Goal: Information Seeking & Learning: Find specific fact

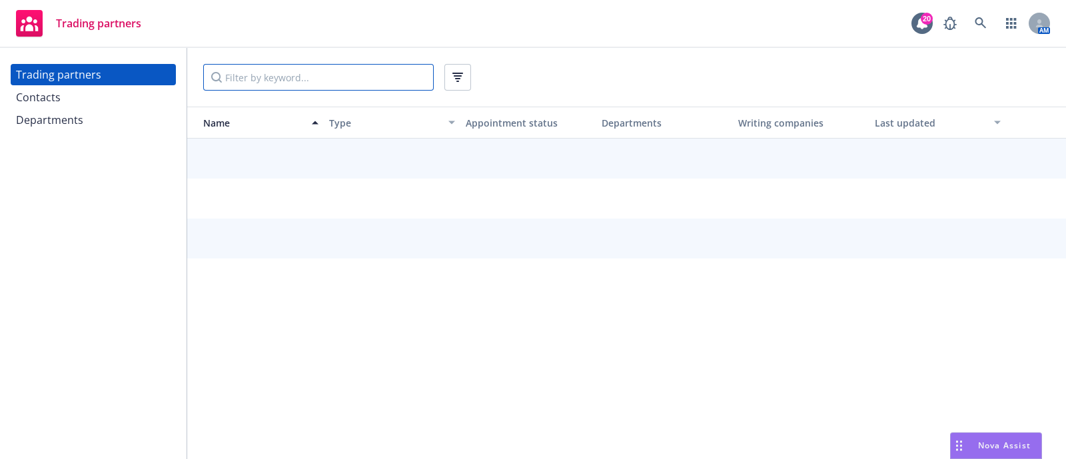
click at [293, 79] on input "Filter by keyword..." at bounding box center [318, 77] width 231 height 27
type input "[GEOGRAPHIC_DATA]"
click at [77, 99] on div "Contacts" at bounding box center [93, 97] width 155 height 21
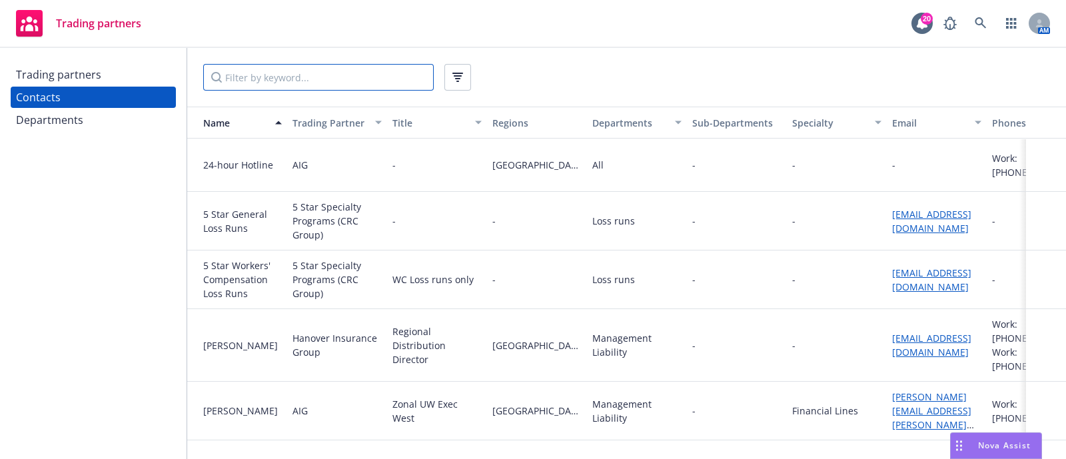
paste input "hartford"
click at [282, 77] on input "hartford" at bounding box center [318, 77] width 231 height 27
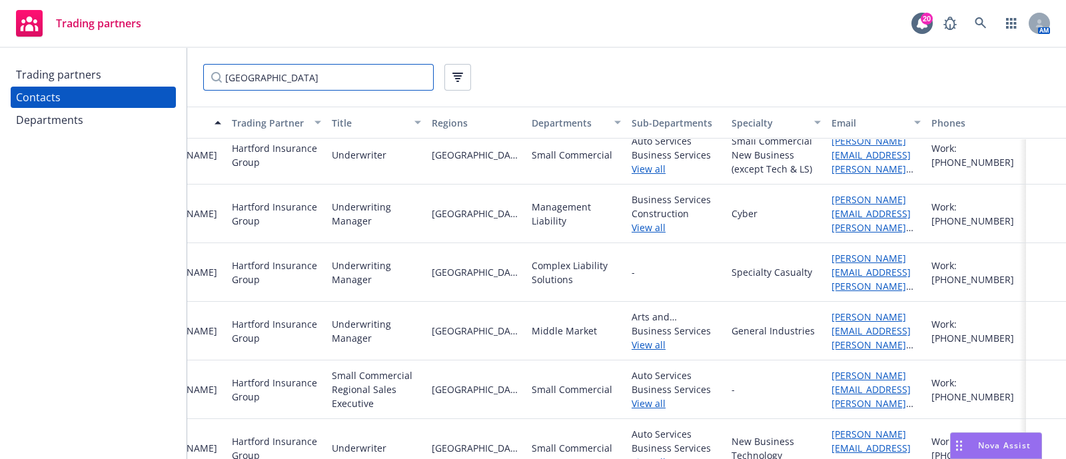
scroll to position [1269, 73]
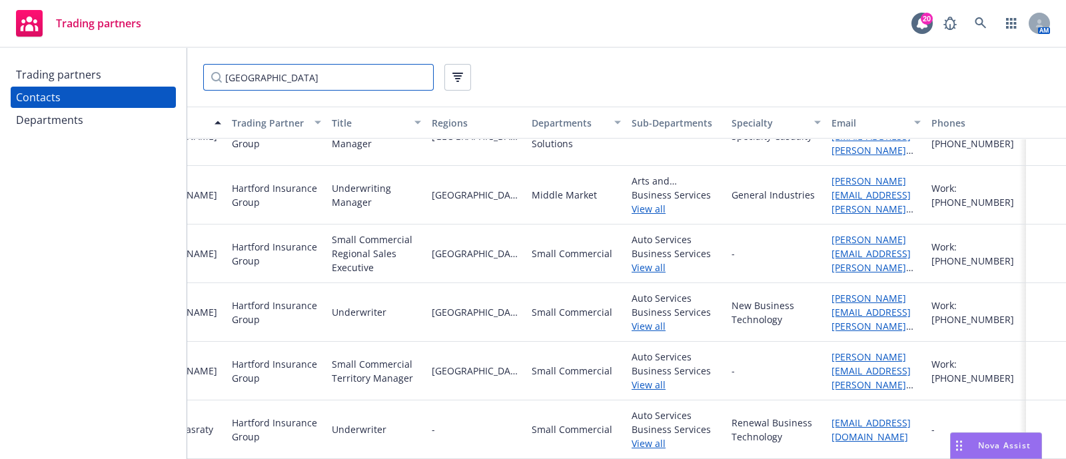
click at [259, 77] on input "hartford" at bounding box center [318, 77] width 231 height 27
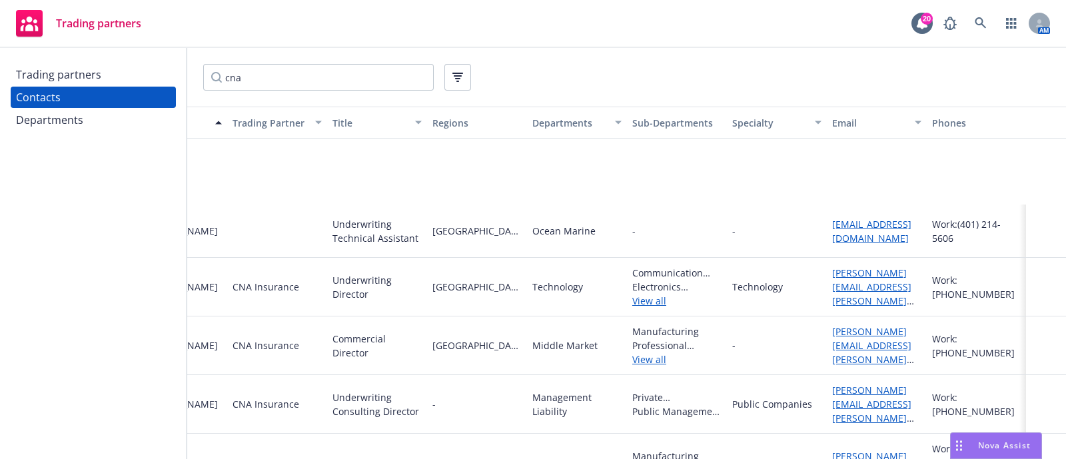
scroll to position [2639, 60]
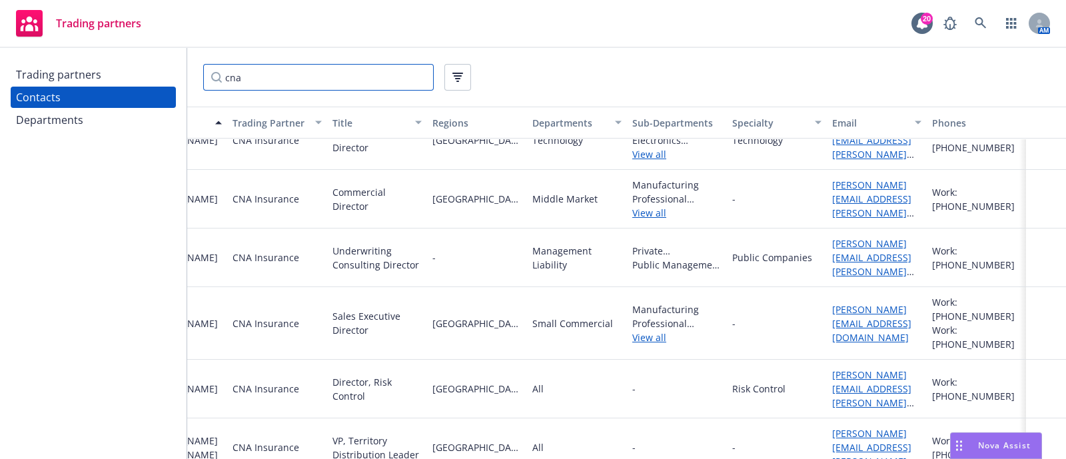
click at [257, 74] on input "cna" at bounding box center [318, 77] width 231 height 27
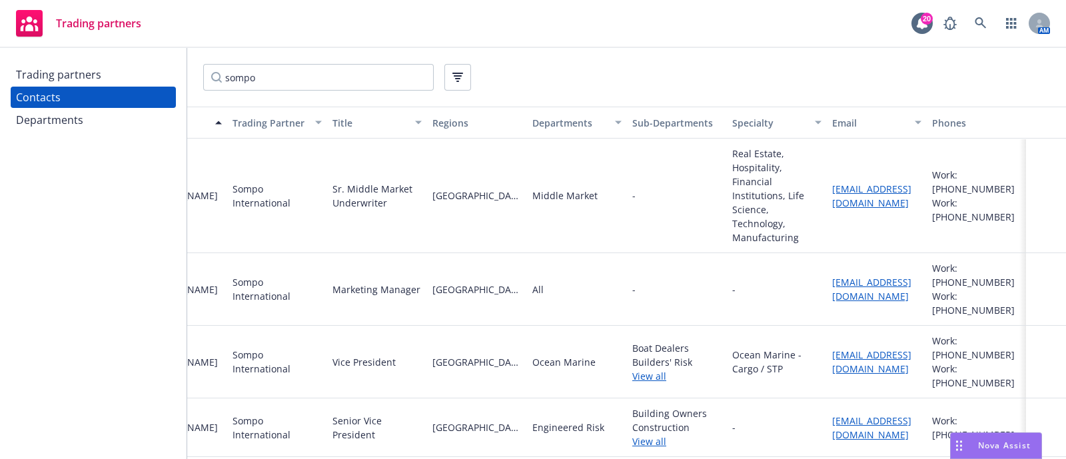
scroll to position [0, 0]
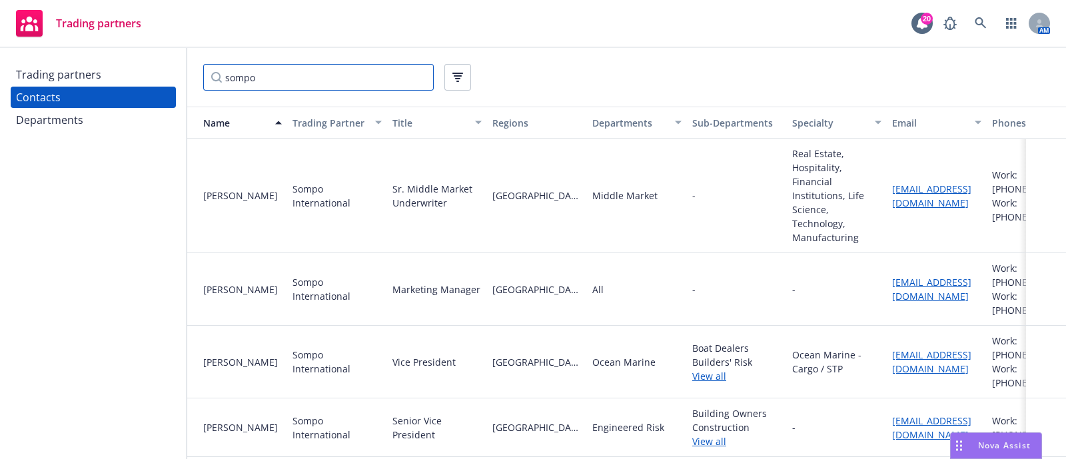
click at [267, 83] on input "sompo" at bounding box center [318, 77] width 231 height 27
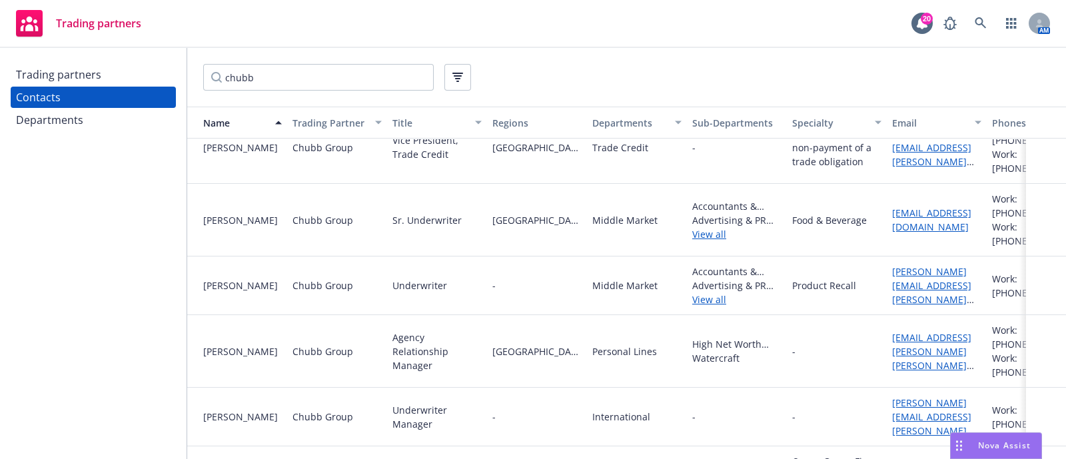
scroll to position [2551, 0]
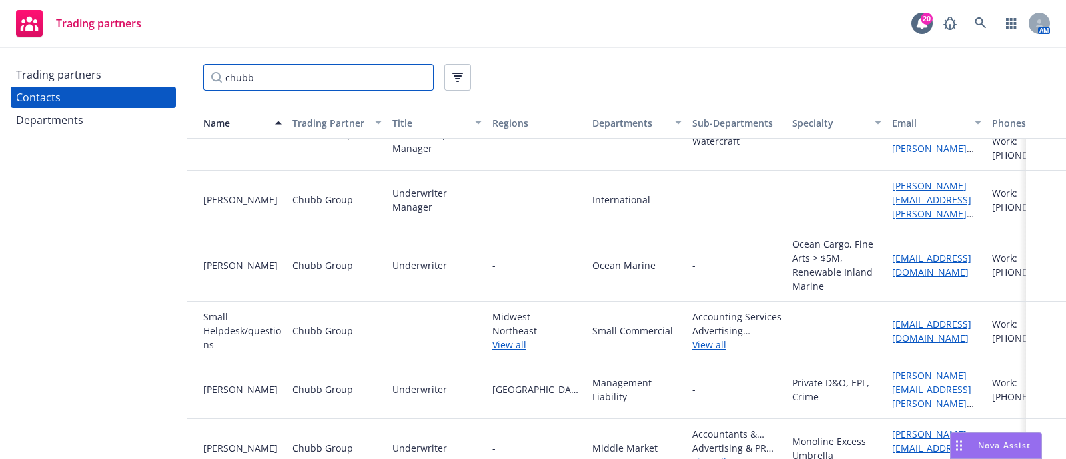
click at [262, 74] on input "chubb" at bounding box center [318, 77] width 231 height 27
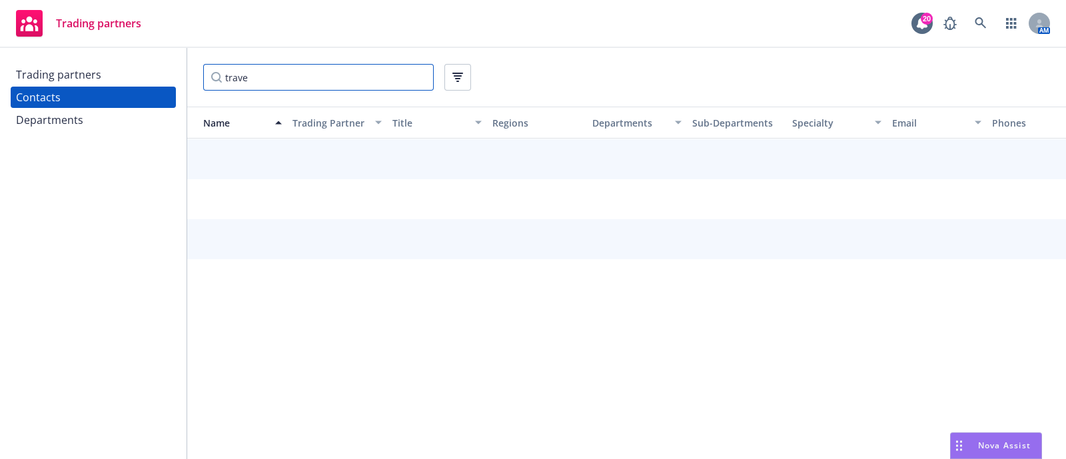
scroll to position [2291, 0]
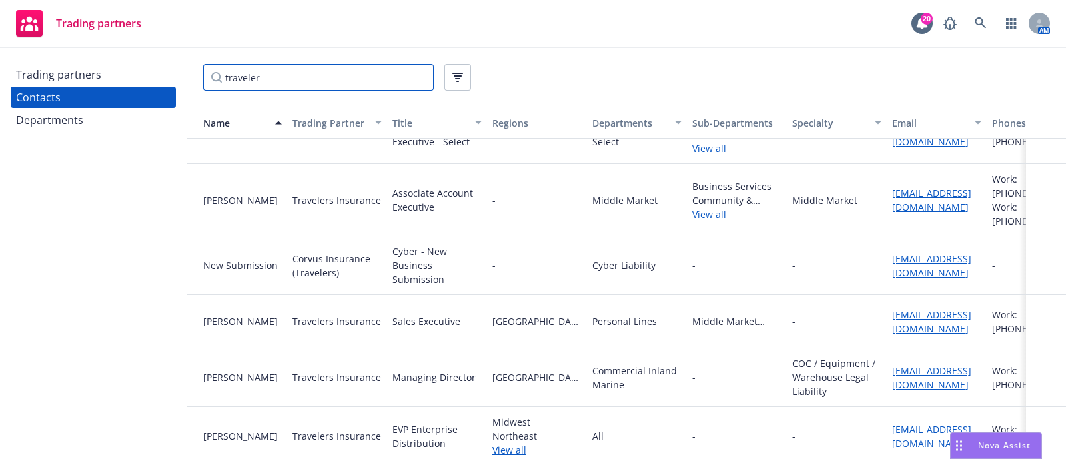
click at [243, 74] on input "traveler" at bounding box center [318, 77] width 231 height 27
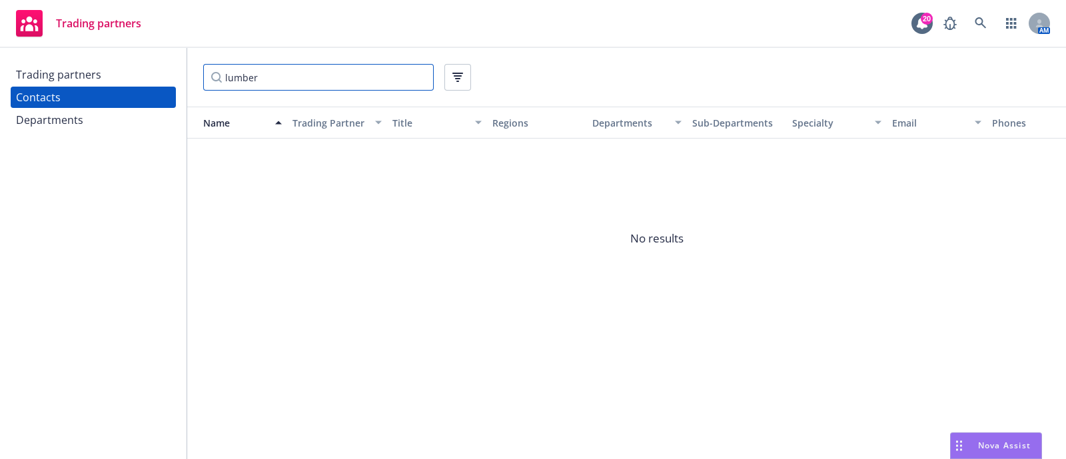
type input "lumber"
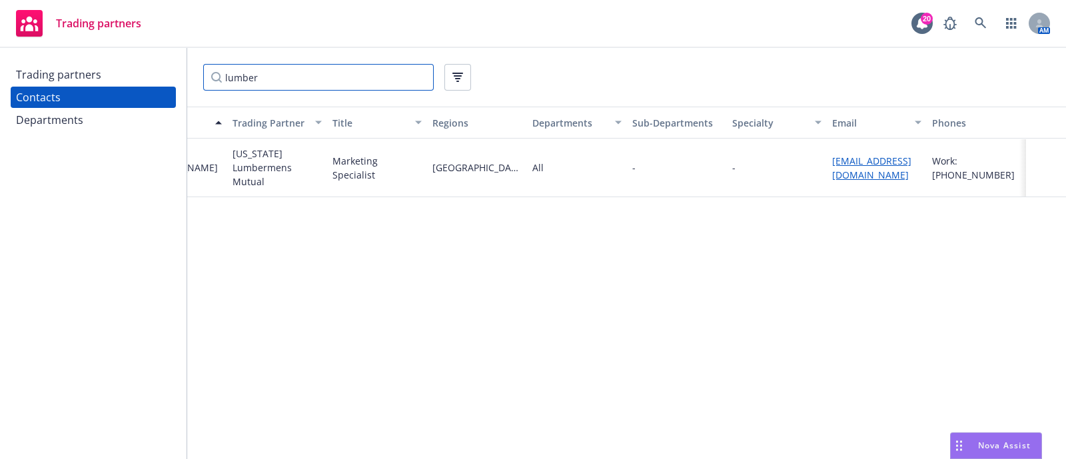
scroll to position [0, 0]
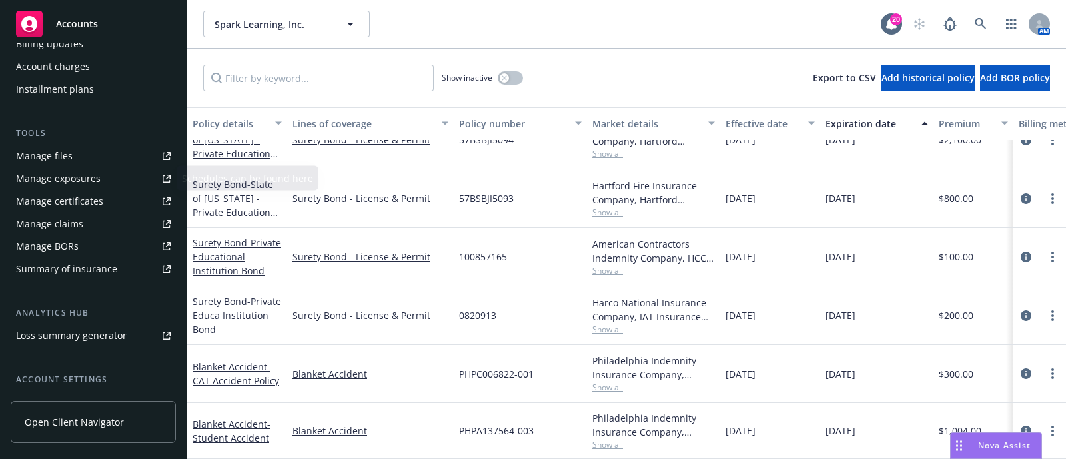
scroll to position [87, 0]
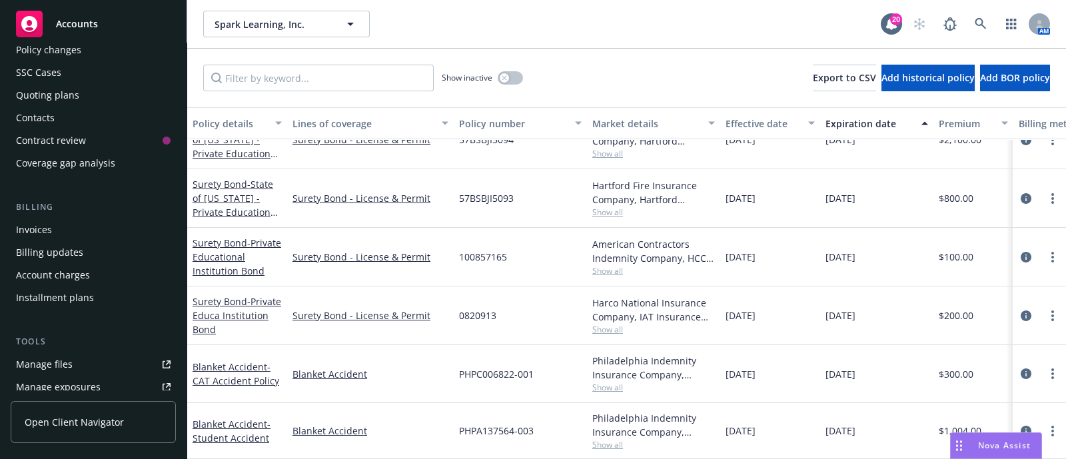
click at [53, 96] on div "Quoting plans" at bounding box center [47, 95] width 63 height 21
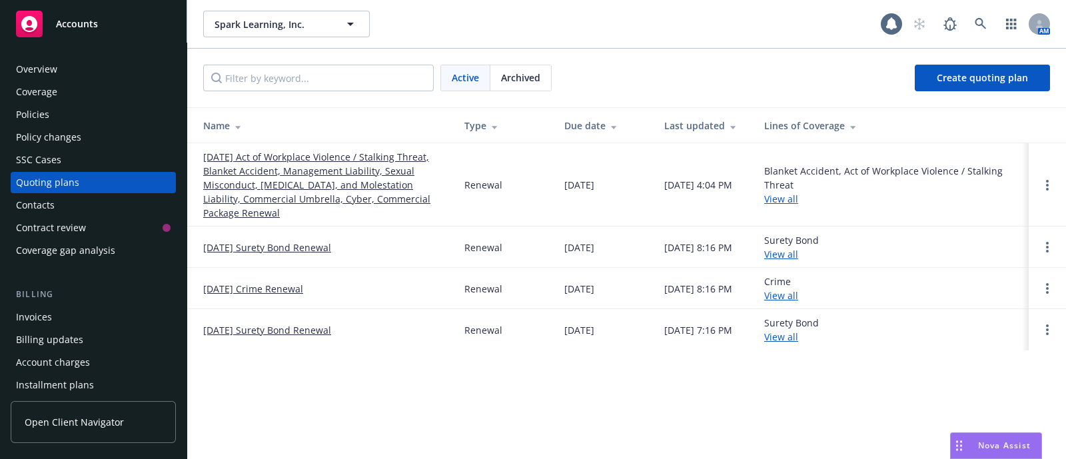
click at [323, 205] on link "[DATE] Act of Workplace Violence / Stalking Threat, Blanket Accident, Managemen…" at bounding box center [323, 185] width 240 height 70
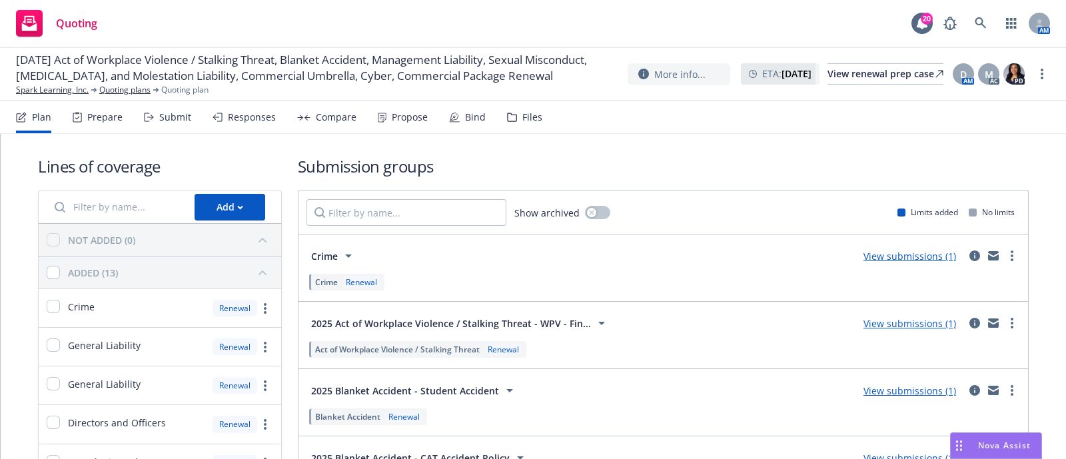
click at [406, 120] on div "Propose" at bounding box center [410, 117] width 36 height 11
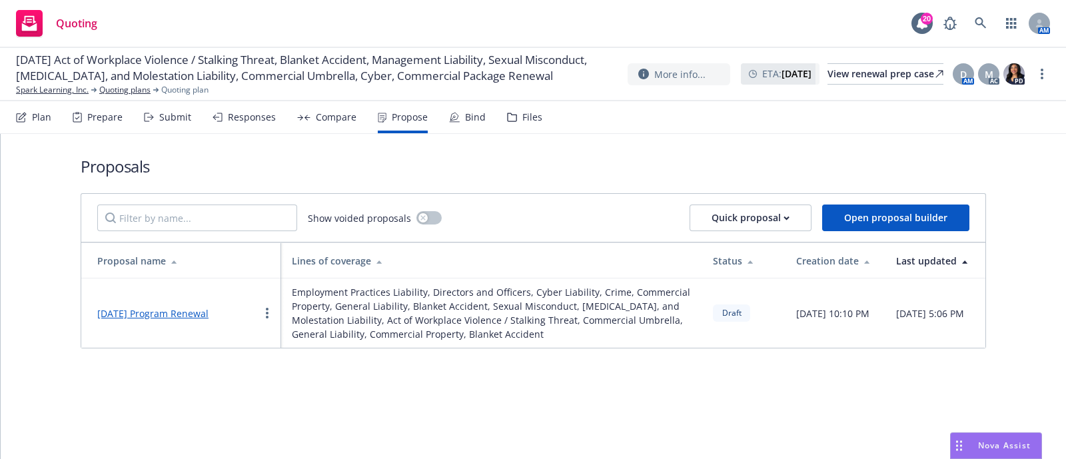
click at [163, 318] on link "2025-08-19 Program Renewal" at bounding box center [152, 313] width 111 height 13
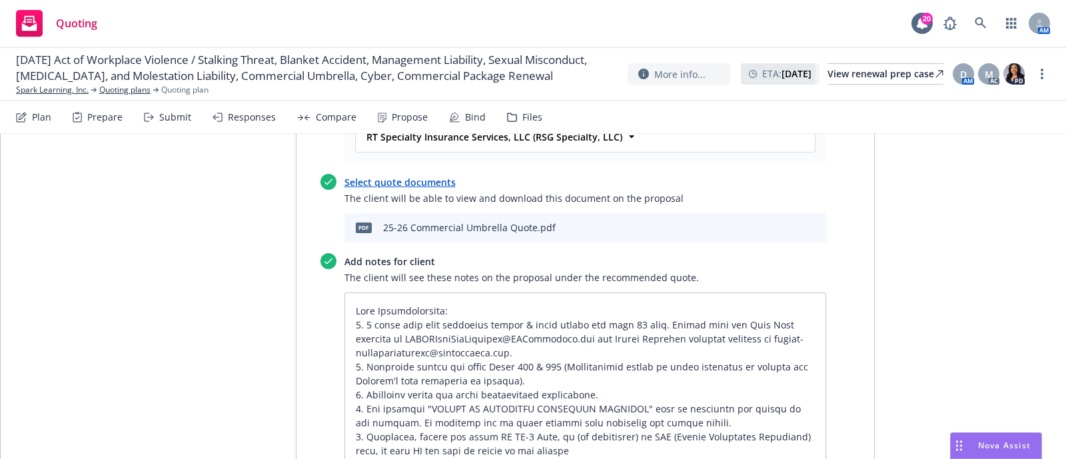
scroll to position [9584, 0]
click at [786, 221] on icon "preview file" at bounding box center [792, 225] width 12 height 9
type textarea "x"
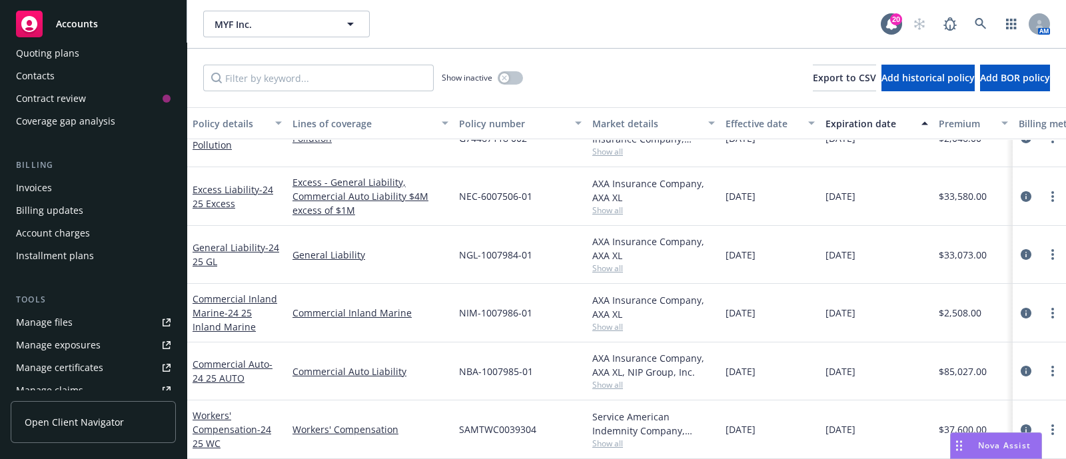
scroll to position [7, 0]
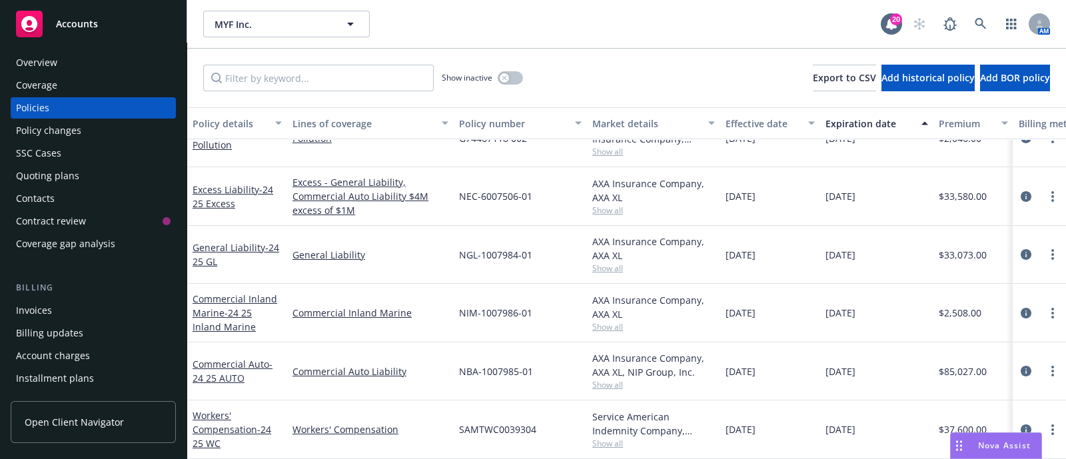
click at [63, 169] on div "Quoting plans" at bounding box center [47, 175] width 63 height 21
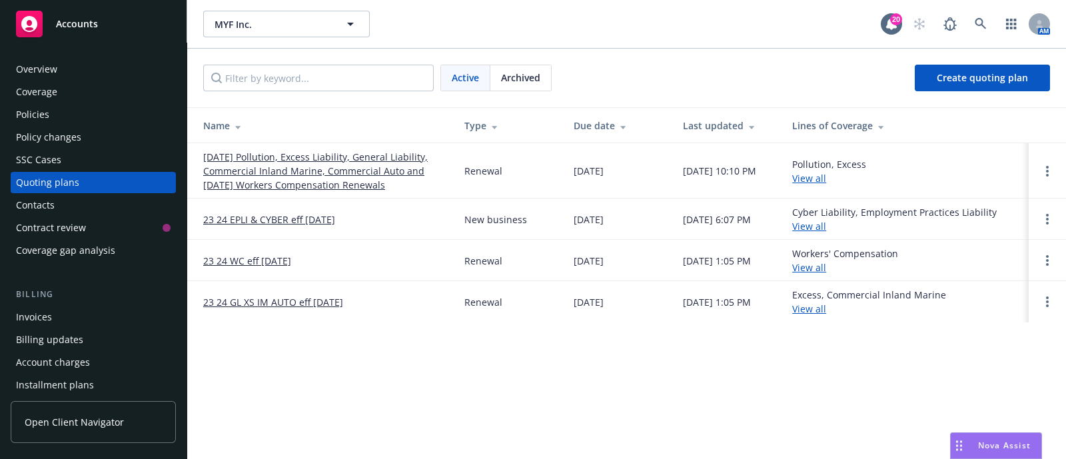
click at [298, 153] on link "09/13/25 Pollution, Excess Liability, General Liability, Commercial Inland Mari…" at bounding box center [323, 171] width 240 height 42
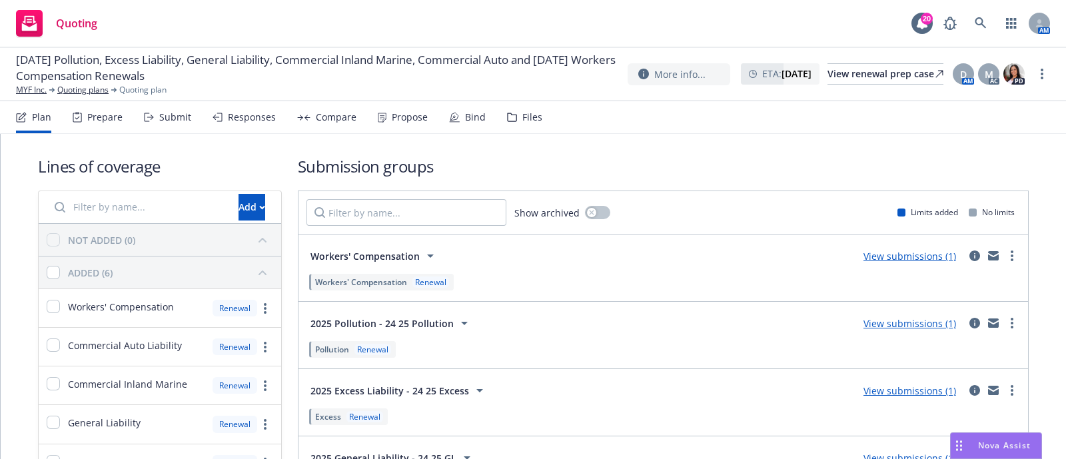
click at [266, 112] on div "Responses" at bounding box center [252, 117] width 48 height 11
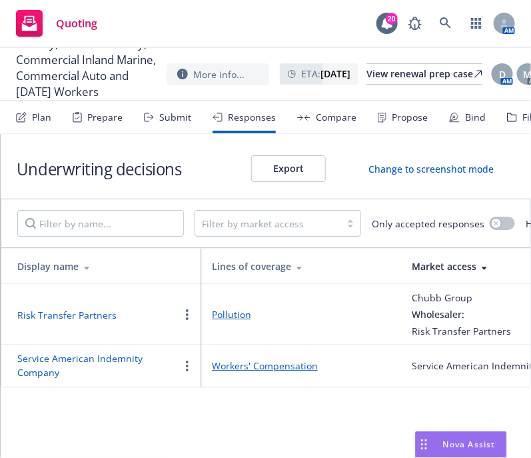
click at [326, 313] on link "Pollution" at bounding box center [301, 314] width 179 height 14
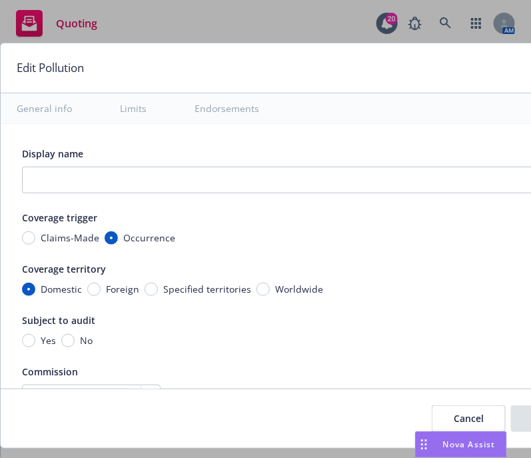
type textarea "x"
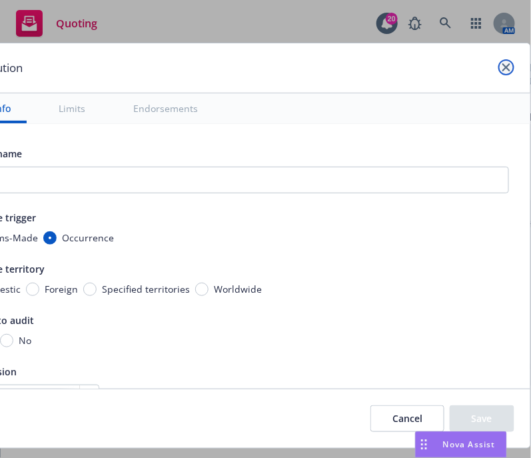
click at [498, 71] on link "close" at bounding box center [506, 67] width 16 height 16
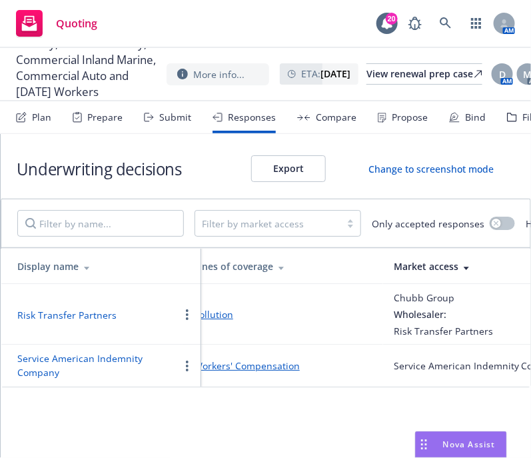
scroll to position [0, 0]
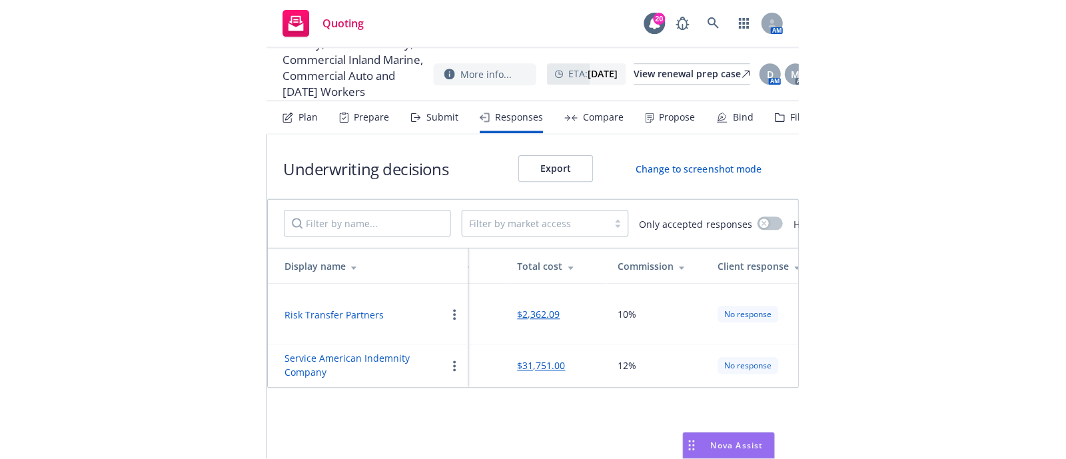
scroll to position [0, 727]
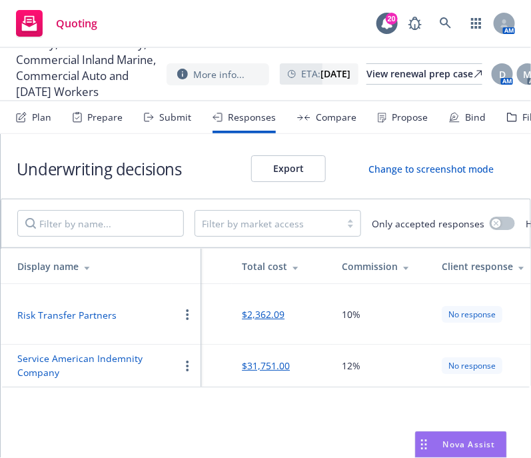
click at [180, 308] on button "button" at bounding box center [187, 314] width 16 height 16
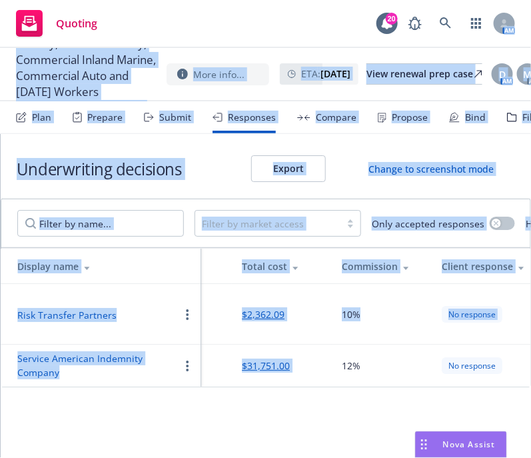
drag, startPoint x: 333, startPoint y: 350, endPoint x: 425, endPoint y: -101, distance: 461.0
click at [425, 0] on html "Quoting 20 AM 09/13/25 Pollution, Excess Liability, General Liability, Commerci…" at bounding box center [265, 229] width 531 height 458
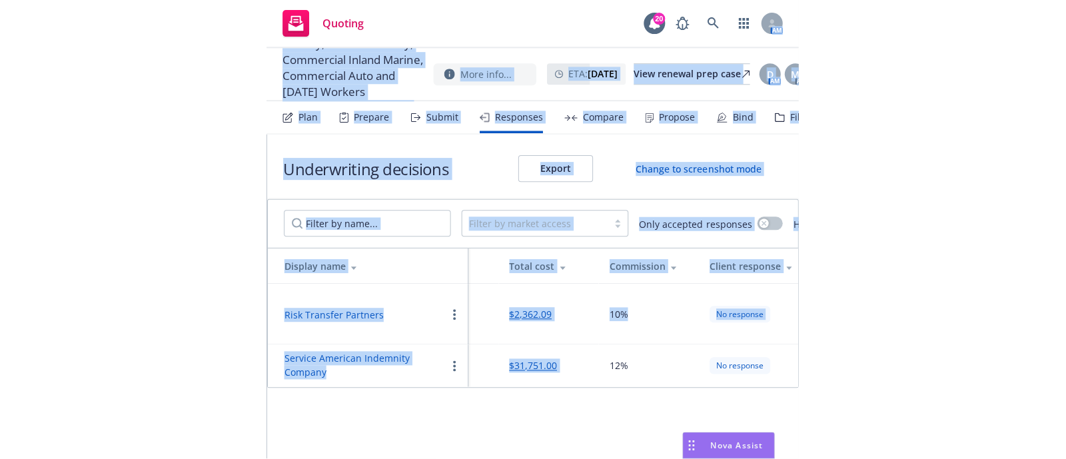
scroll to position [0, 193]
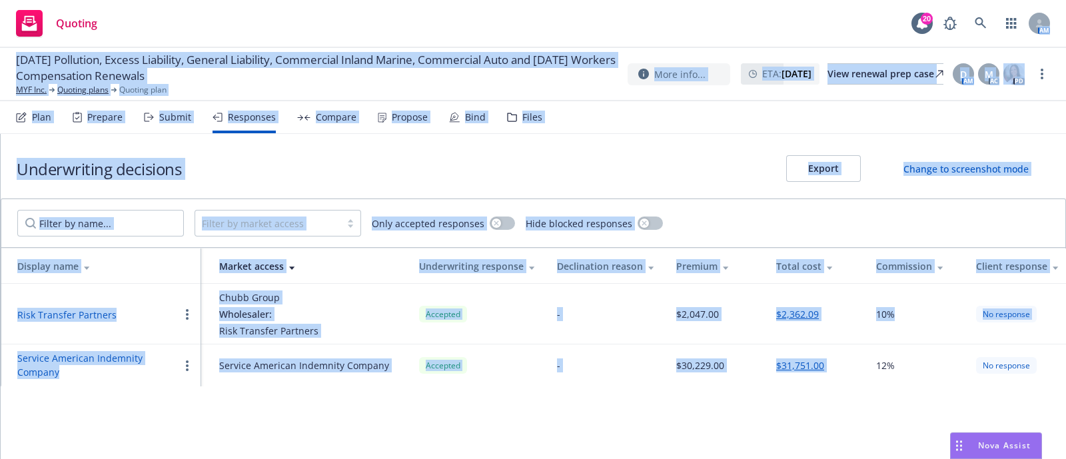
click at [804, 318] on button "$2,362.09" at bounding box center [797, 314] width 43 height 14
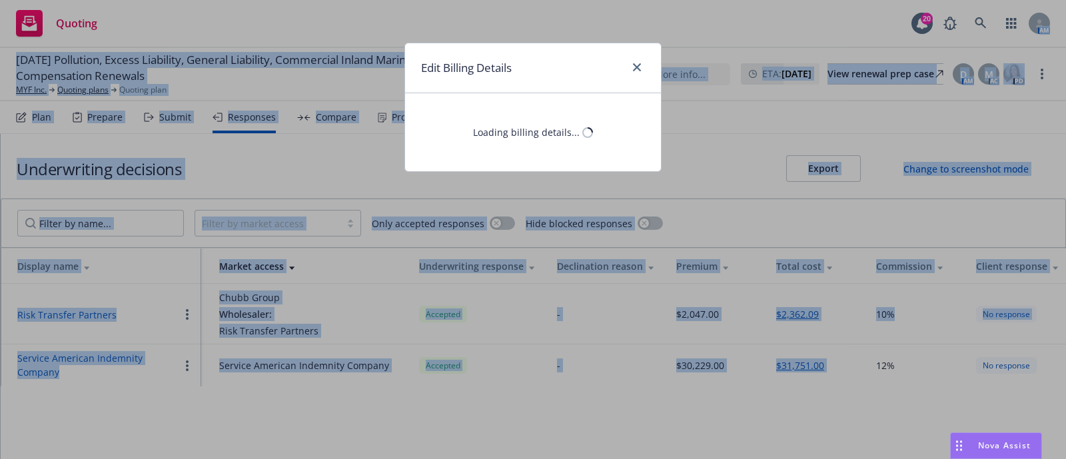
select select "CA"
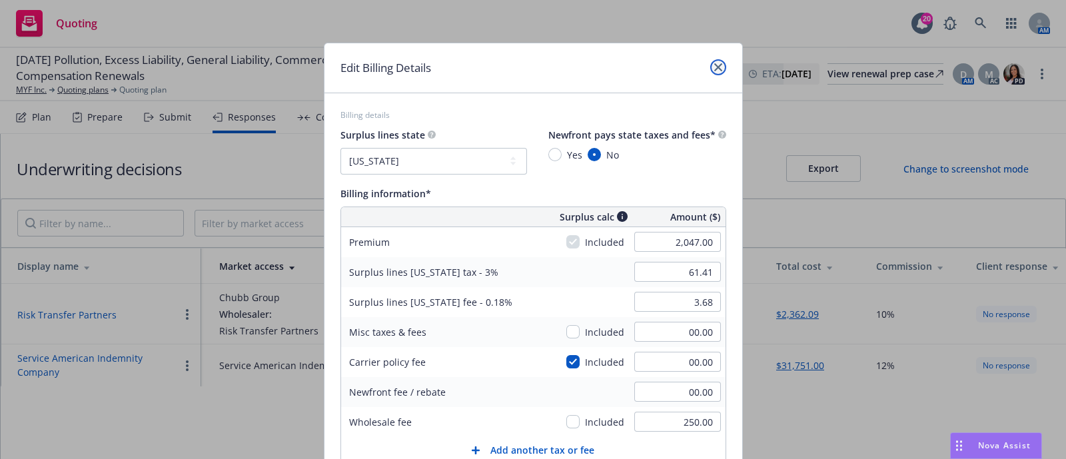
click at [710, 68] on link "close" at bounding box center [718, 67] width 16 height 16
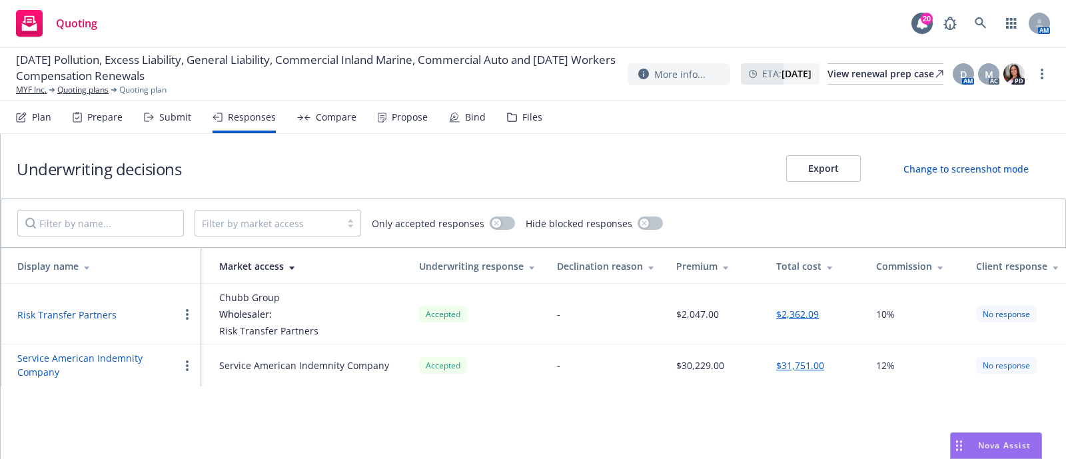
click at [75, 312] on button "Risk Transfer Partners" at bounding box center [66, 315] width 99 height 14
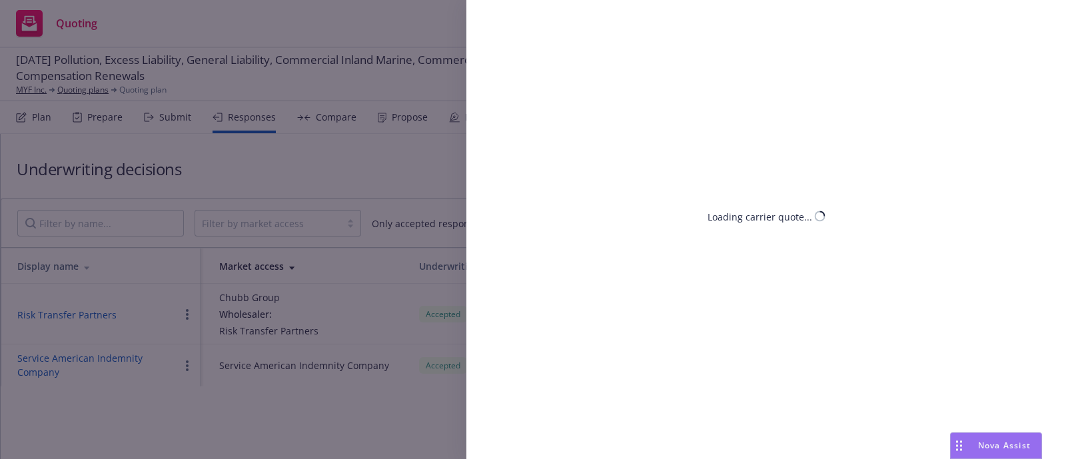
select select "CA"
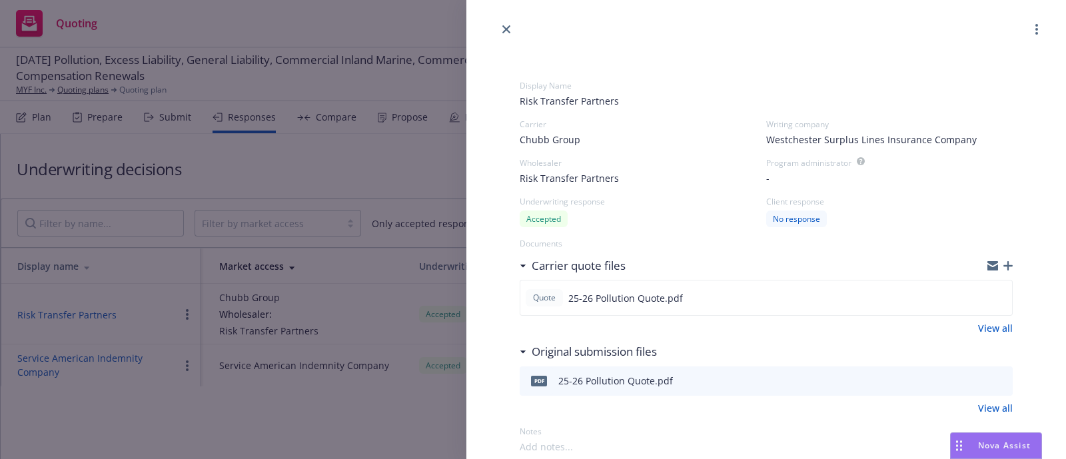
scroll to position [173, 0]
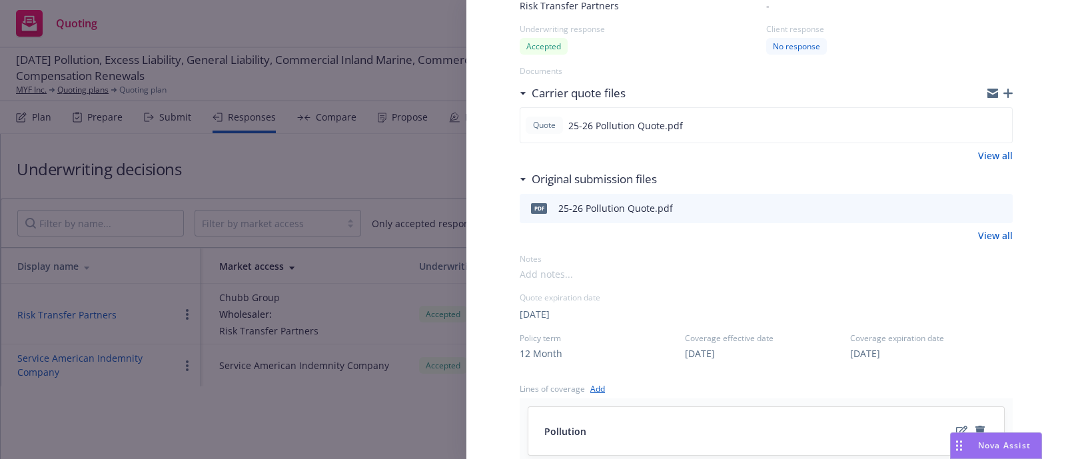
click at [994, 210] on icon "preview file" at bounding box center [1000, 207] width 12 height 9
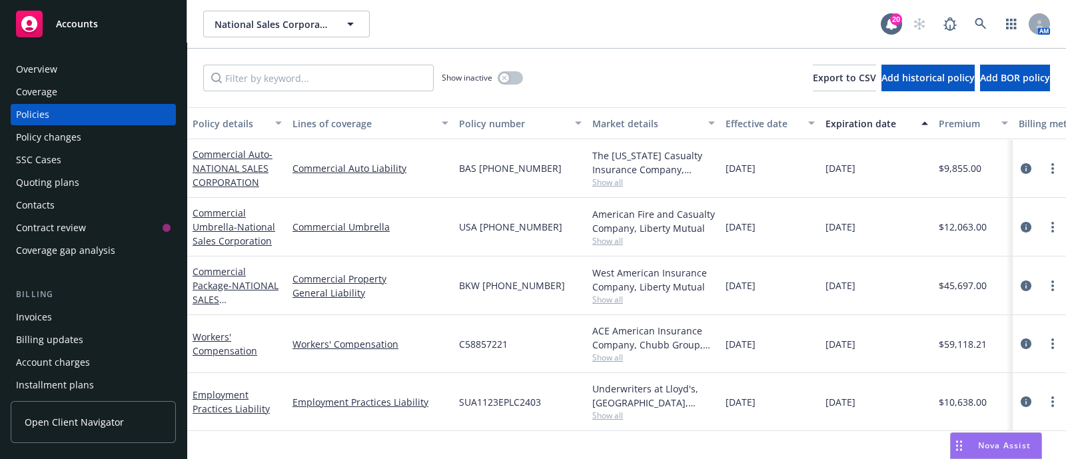
click at [91, 71] on div "Overview" at bounding box center [93, 69] width 155 height 21
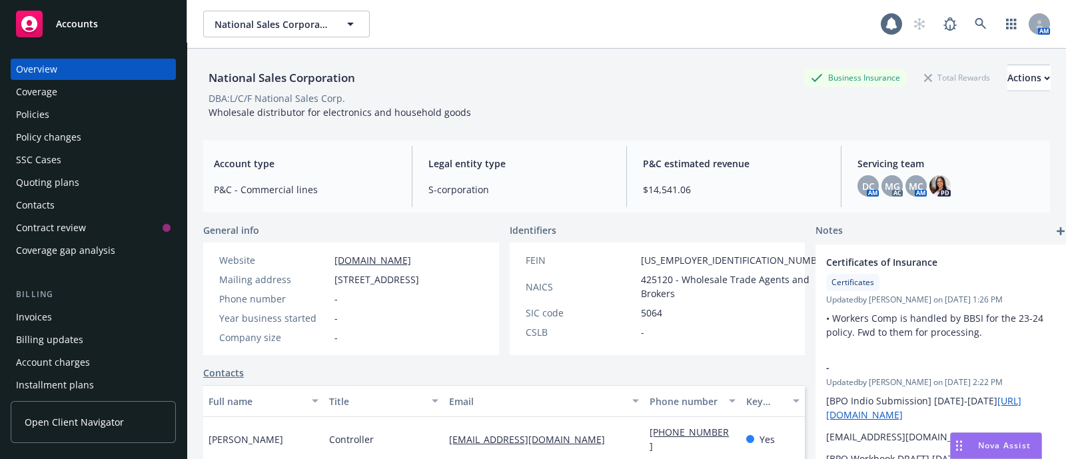
click at [264, 111] on span "Wholesale distributor for electronics and household goods" at bounding box center [340, 112] width 263 height 13
copy span "Wholesale distributor for electronics and household goods"
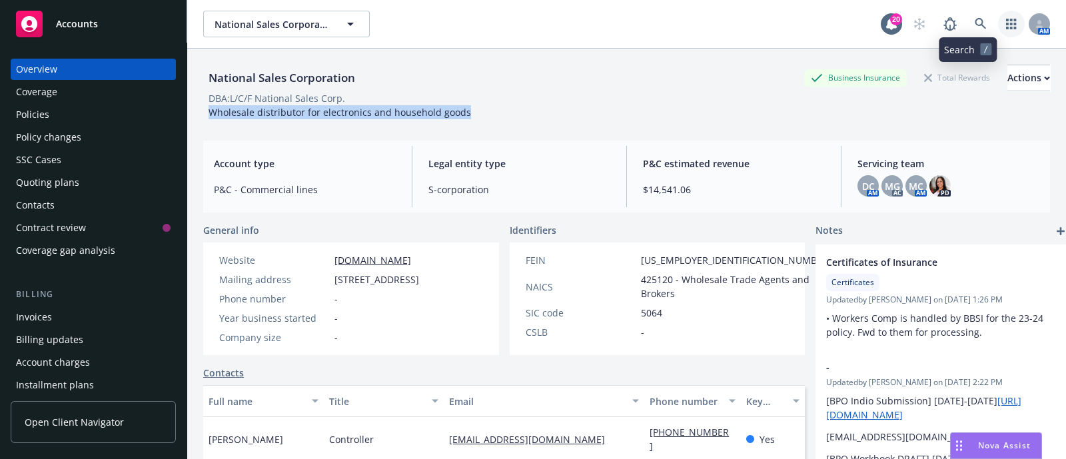
click at [1011, 22] on link "button" at bounding box center [1011, 24] width 27 height 27
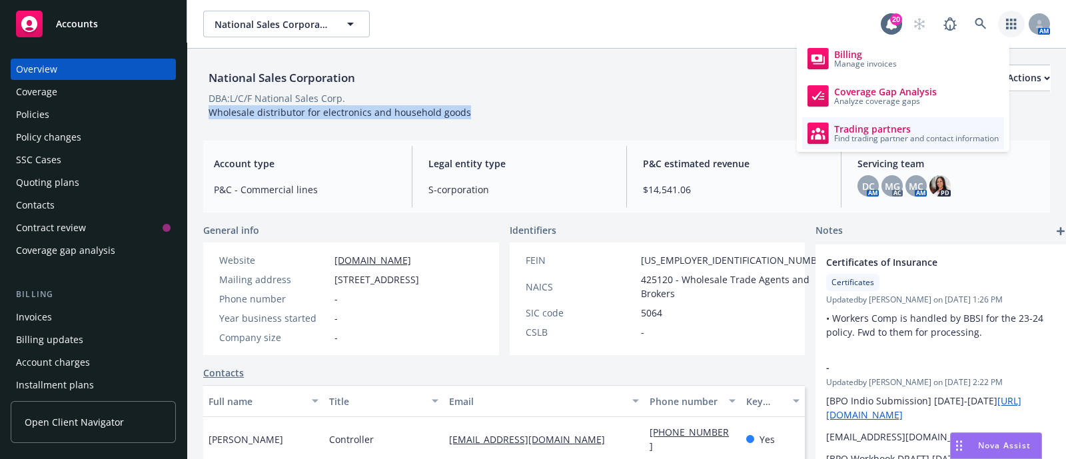
click at [866, 124] on span "Trading partners" at bounding box center [916, 129] width 165 height 11
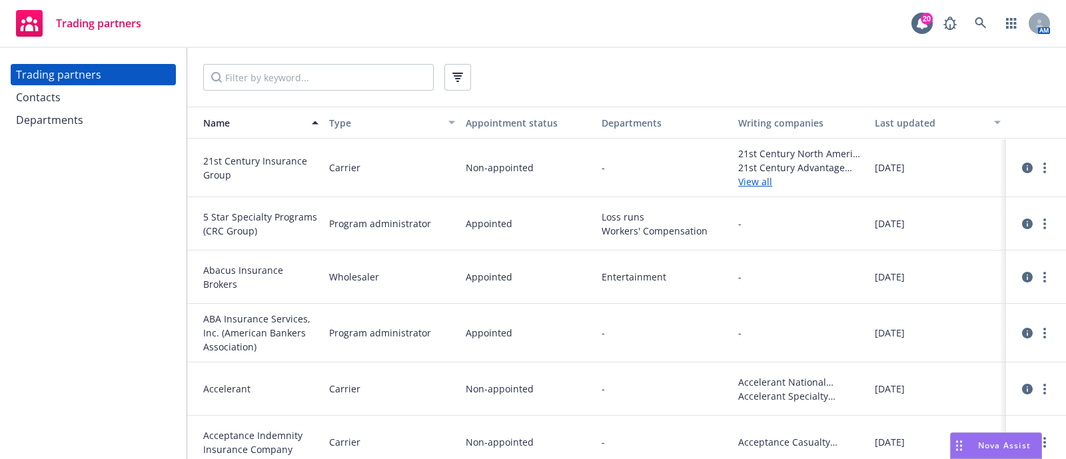
click at [61, 89] on div "Contacts" at bounding box center [93, 97] width 155 height 21
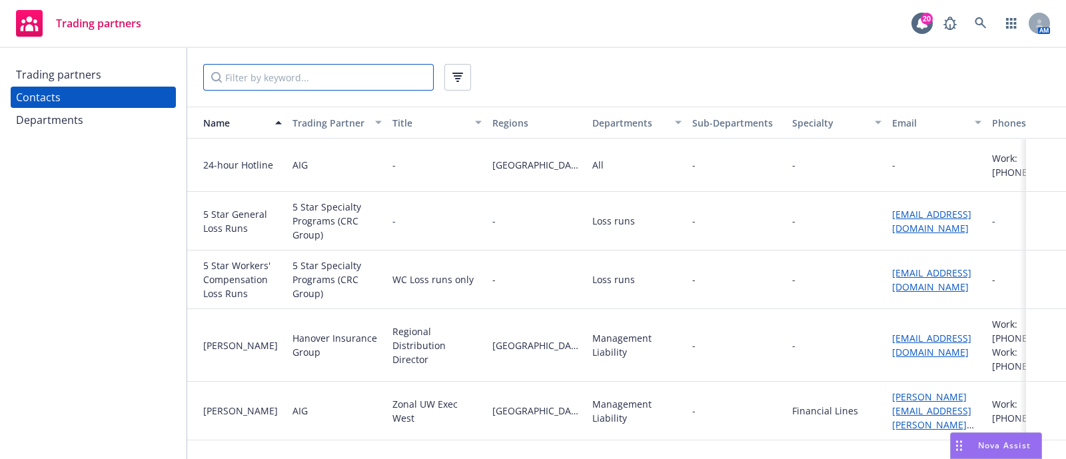
click at [258, 82] on input "Filter by keyword..." at bounding box center [318, 77] width 231 height 27
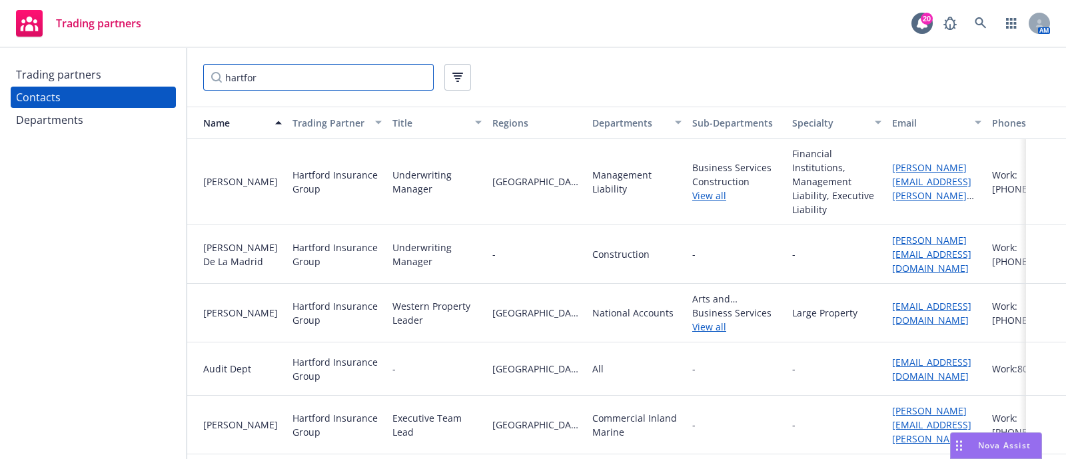
type input "hartford"
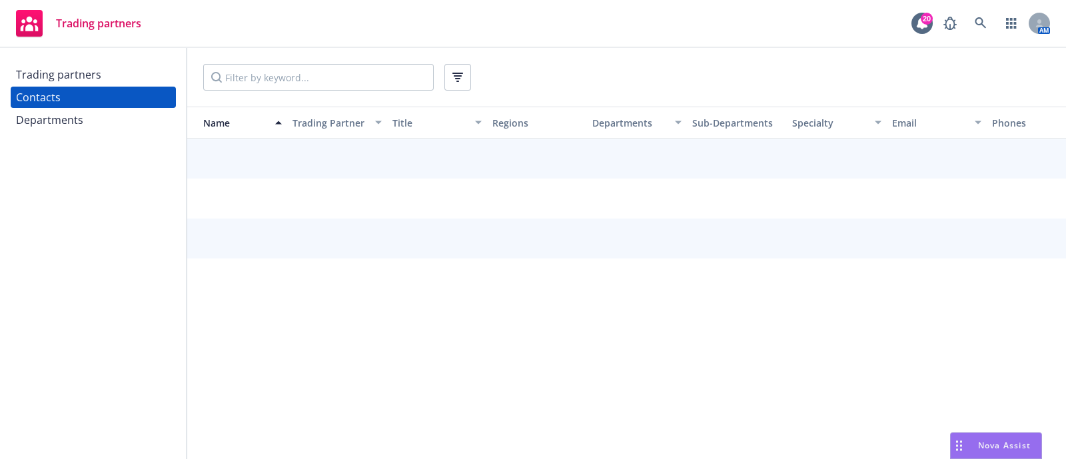
click at [56, 121] on div "Departments" at bounding box center [49, 119] width 67 height 21
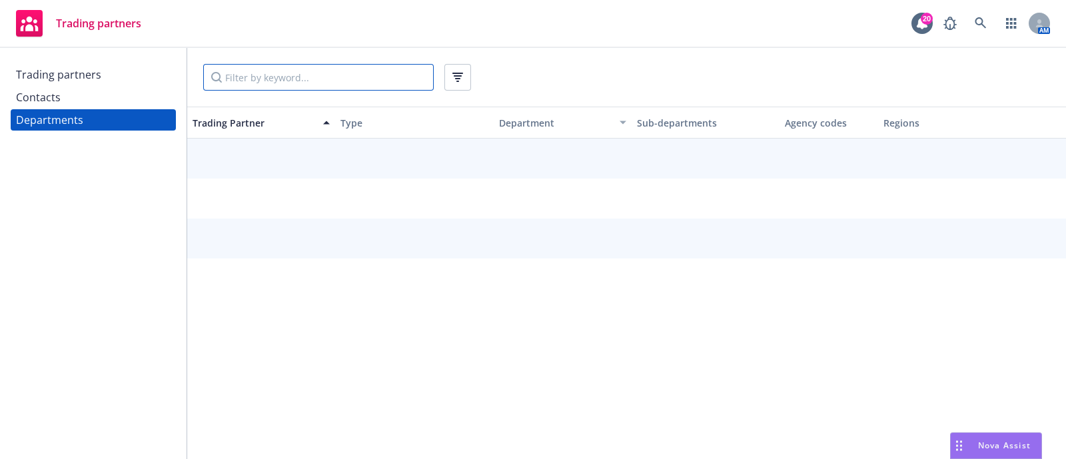
click at [255, 79] on input "Filter by keyword..." at bounding box center [318, 77] width 231 height 27
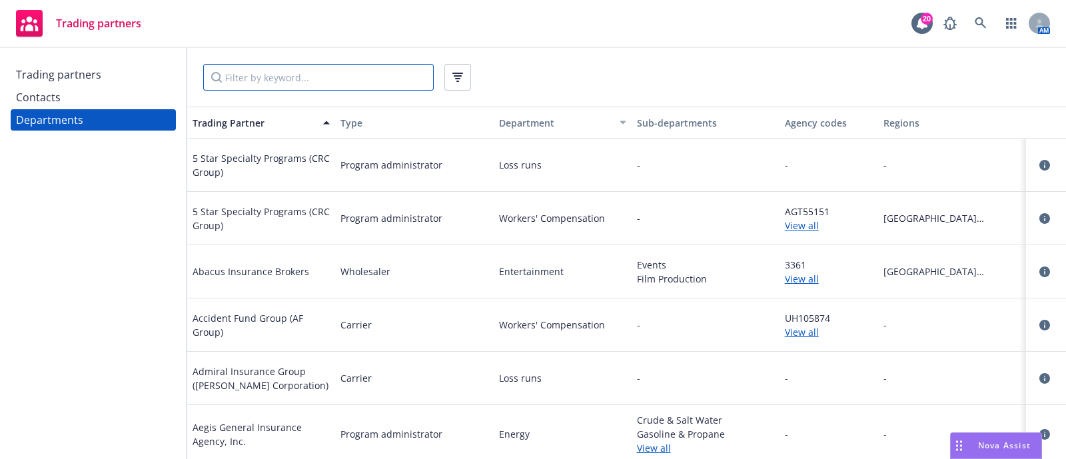
paste input "hartford"
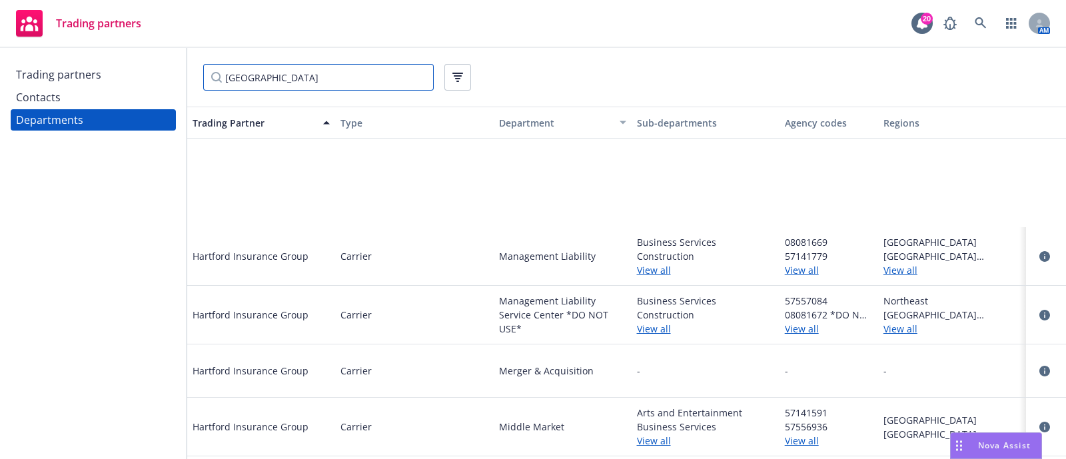
scroll to position [556, 0]
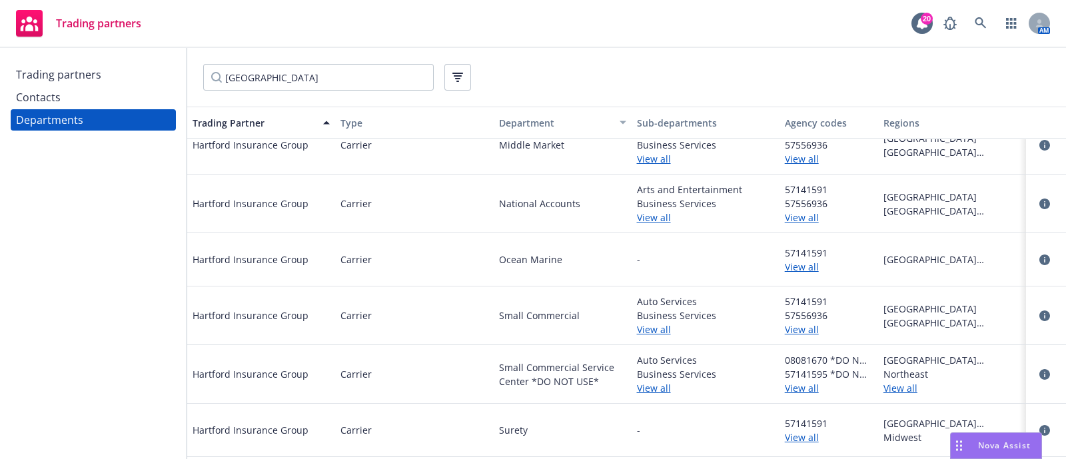
click at [794, 303] on span "57141591" at bounding box center [829, 302] width 88 height 14
copy span "57141591"
click at [293, 71] on input "hartford" at bounding box center [318, 77] width 231 height 27
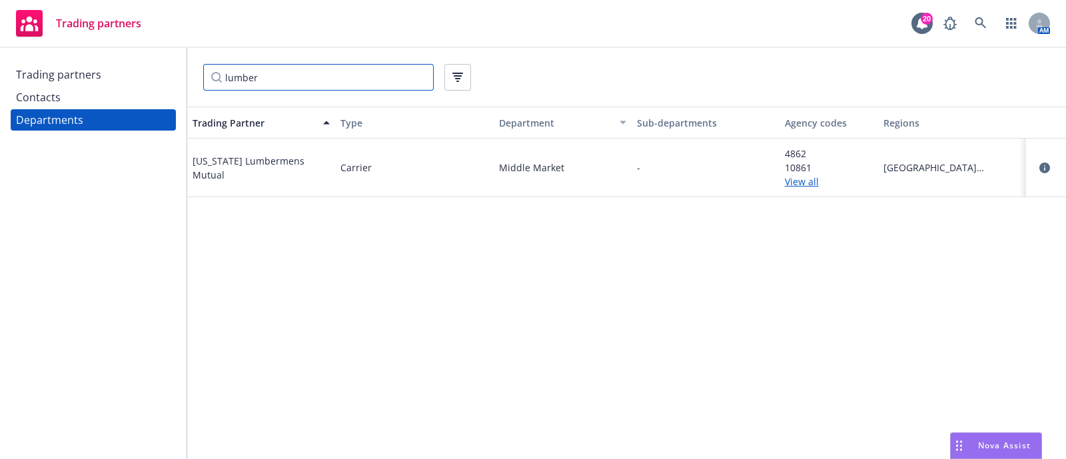
click at [308, 82] on input "lumber" at bounding box center [318, 77] width 231 height 27
type input "lumber"
click at [806, 178] on link "View all" at bounding box center [829, 182] width 88 height 14
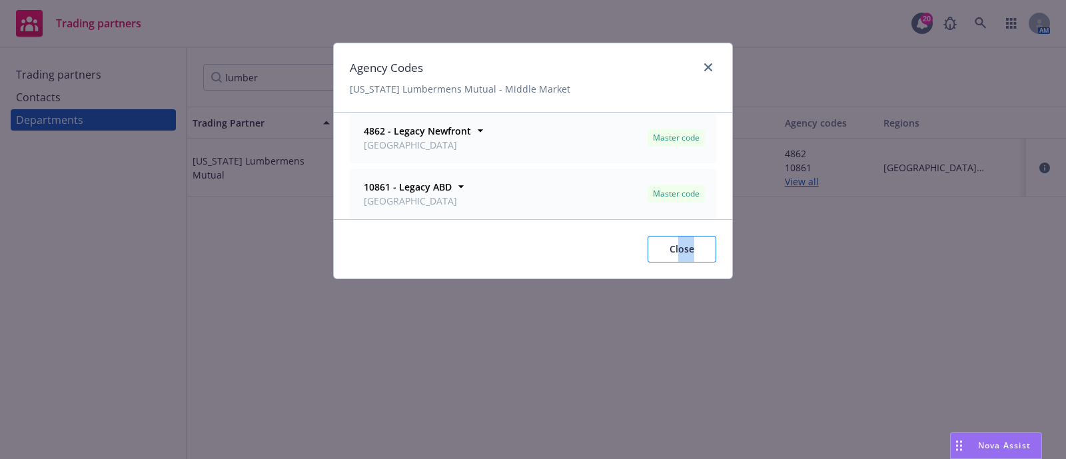
drag, startPoint x: 719, startPoint y: 245, endPoint x: 680, endPoint y: 251, distance: 39.8
click at [680, 251] on div "Close" at bounding box center [533, 248] width 398 height 59
click at [1049, 152] on div "Agency Codes Pennsylvania Lumbermens Mutual - Middle Market 4862 - Legacy Newfr…" at bounding box center [533, 229] width 1066 height 459
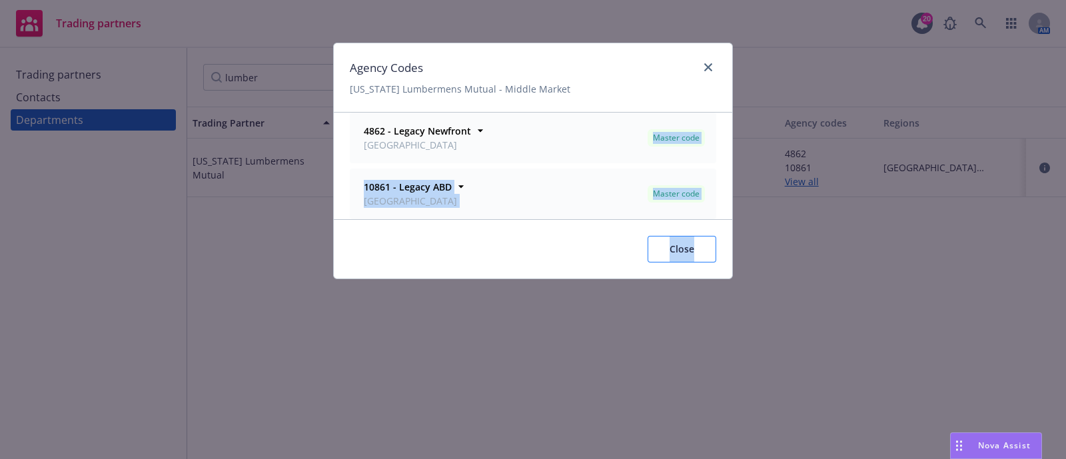
drag, startPoint x: 1049, startPoint y: 152, endPoint x: 687, endPoint y: 261, distance: 378.6
click at [687, 261] on div "Agency Codes Pennsylvania Lumbermens Mutual - Middle Market 4862 - Legacy Newfr…" at bounding box center [533, 229] width 1066 height 459
click at [687, 261] on button "Close" at bounding box center [682, 249] width 69 height 27
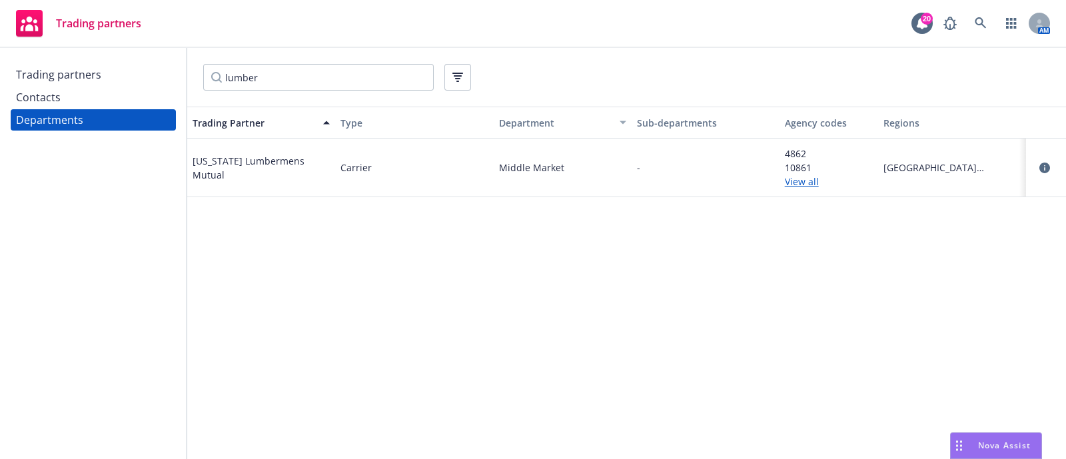
click at [1052, 171] on div at bounding box center [1046, 168] width 19 height 16
click at [1042, 163] on icon "circleInformation" at bounding box center [1044, 168] width 11 height 11
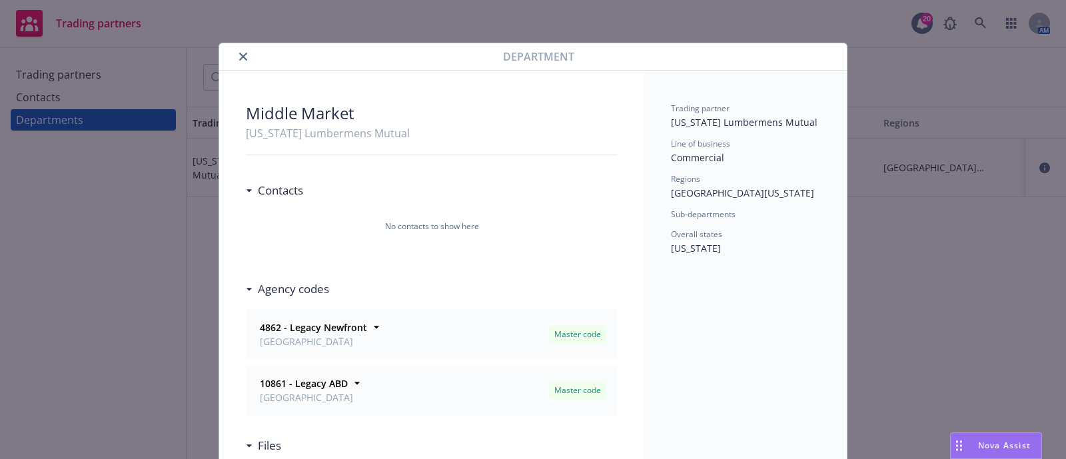
scroll to position [108, 0]
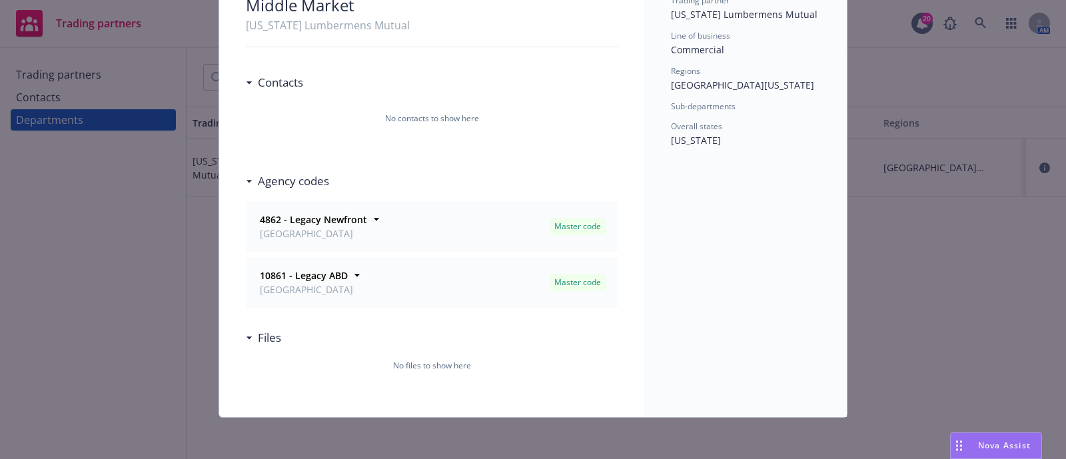
click at [258, 75] on h3 "Contacts" at bounding box center [280, 82] width 45 height 17
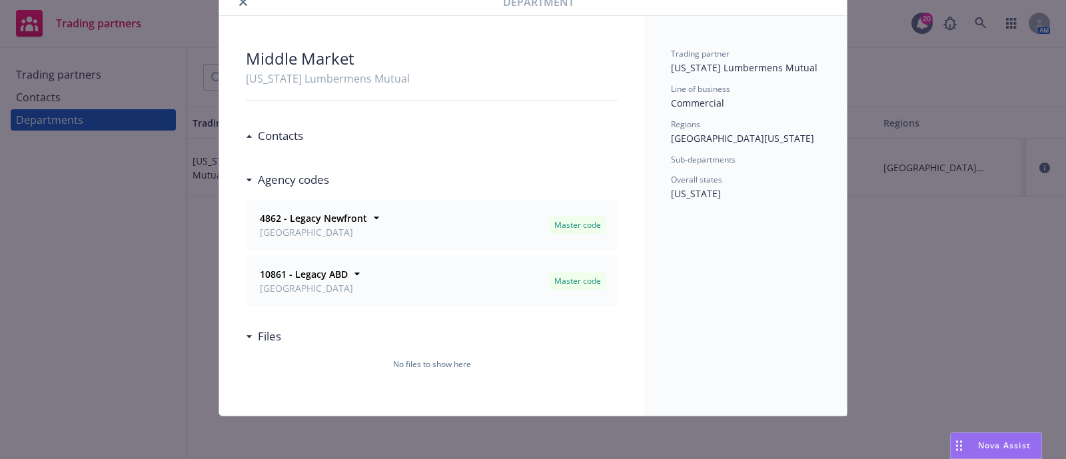
scroll to position [53, 0]
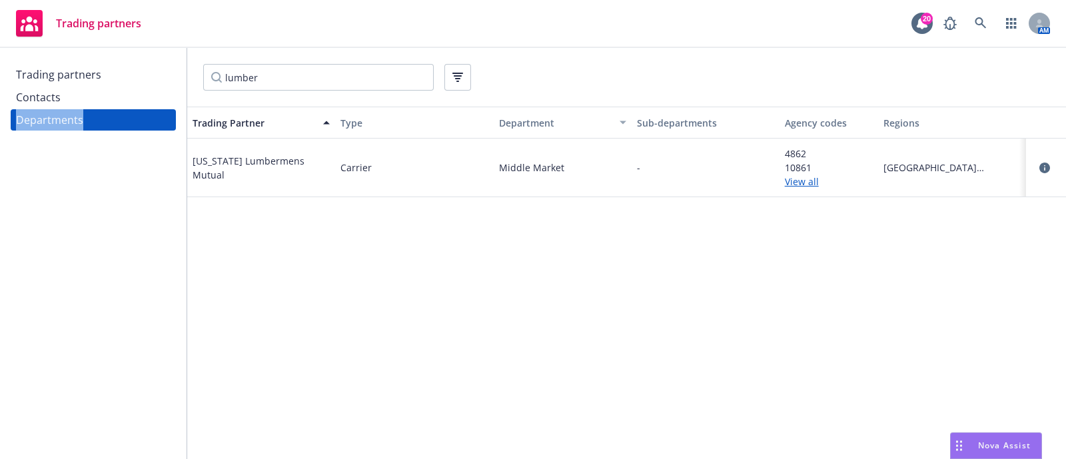
drag, startPoint x: 249, startPoint y: 1, endPoint x: 79, endPoint y: 98, distance: 195.5
click at [79, 98] on div "Contacts" at bounding box center [93, 97] width 155 height 21
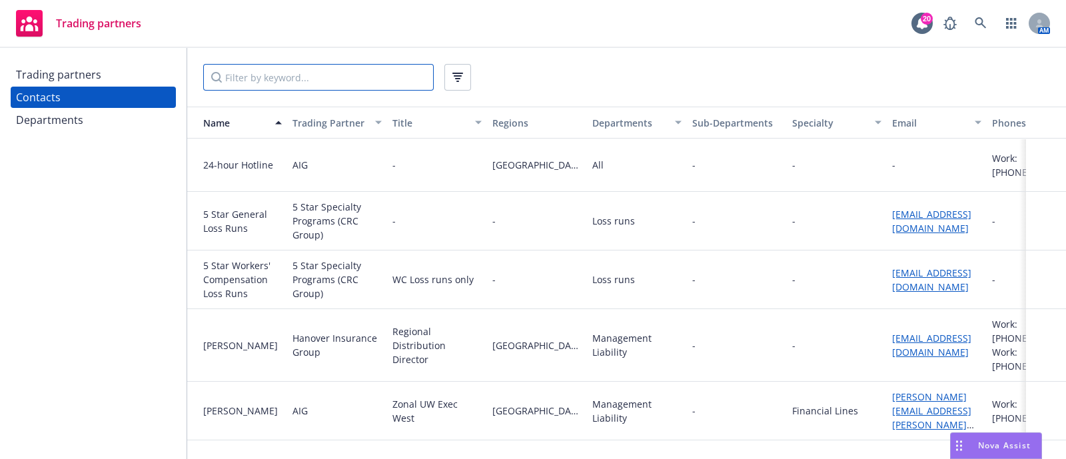
click at [342, 65] on input "Filter by keyword..." at bounding box center [318, 77] width 231 height 27
type input "lumber"
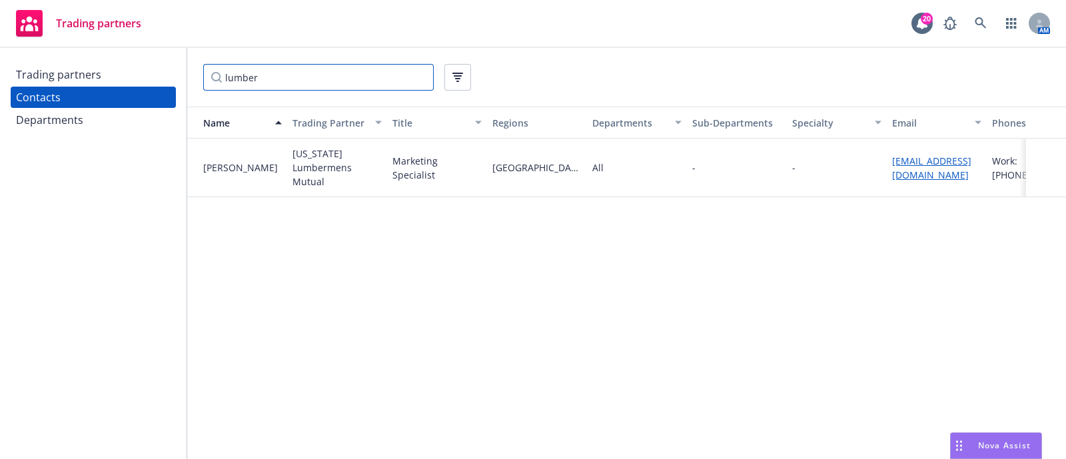
scroll to position [0, 60]
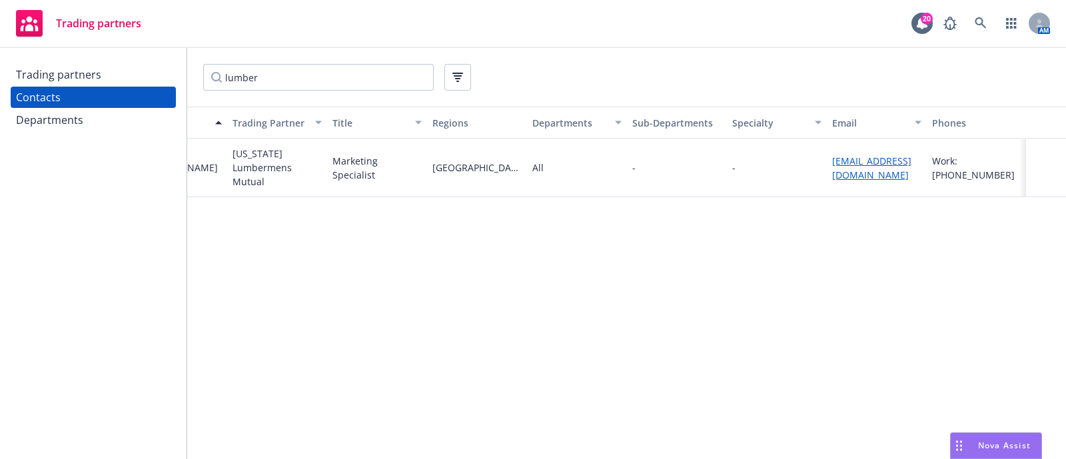
drag, startPoint x: 287, startPoint y: 194, endPoint x: 230, endPoint y: 152, distance: 70.5
click at [230, 152] on div "Pennsylvania Lumbermens Mutual" at bounding box center [277, 168] width 100 height 59
copy div "Pennsylvania Lumbermens Mutual"
